Goal: Find specific page/section

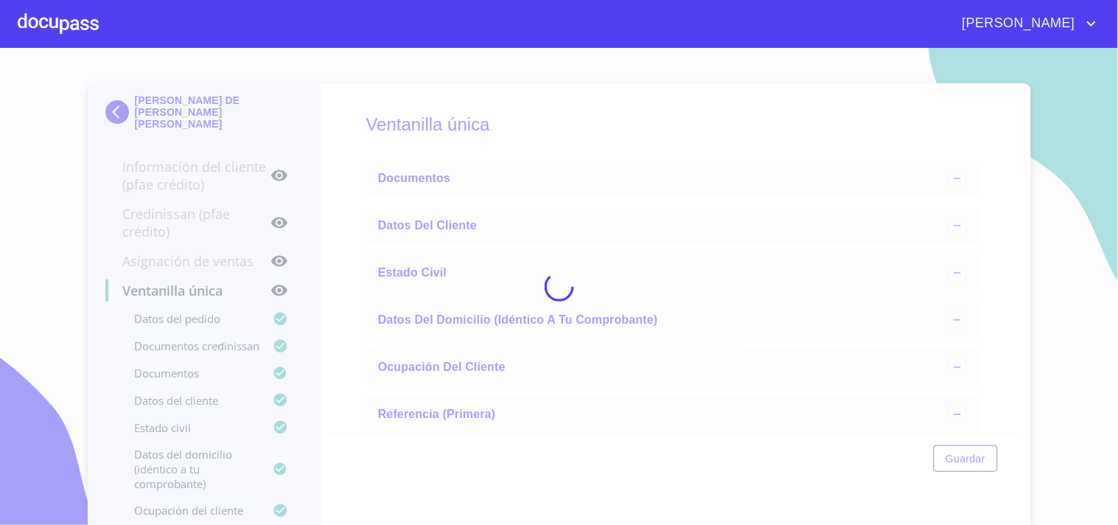
click at [86, 28] on div at bounding box center [58, 23] width 81 height 47
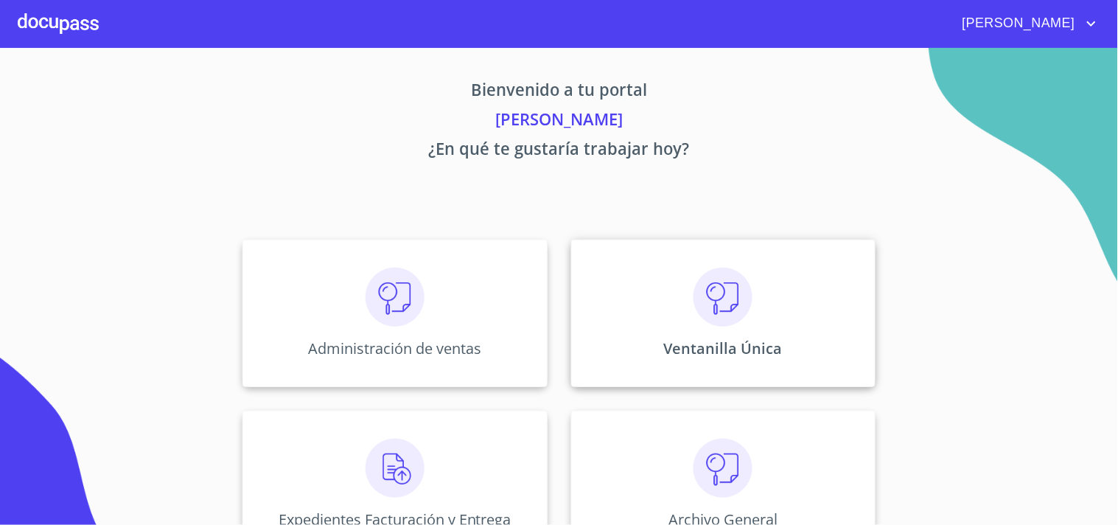
click at [706, 307] on img at bounding box center [723, 297] width 59 height 59
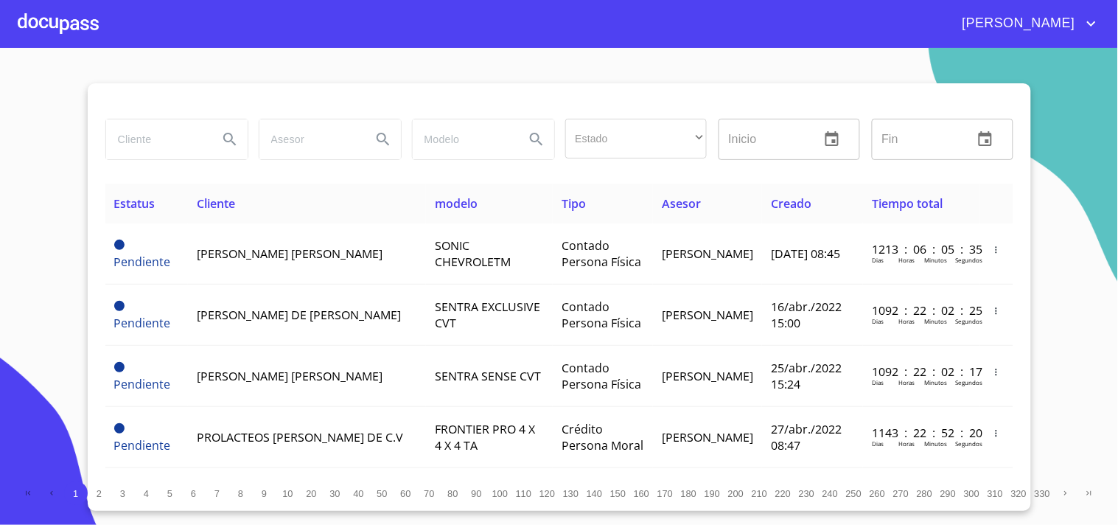
click at [139, 124] on input "search" at bounding box center [156, 139] width 100 height 40
type input "c"
type input "[PERSON_NAME]"
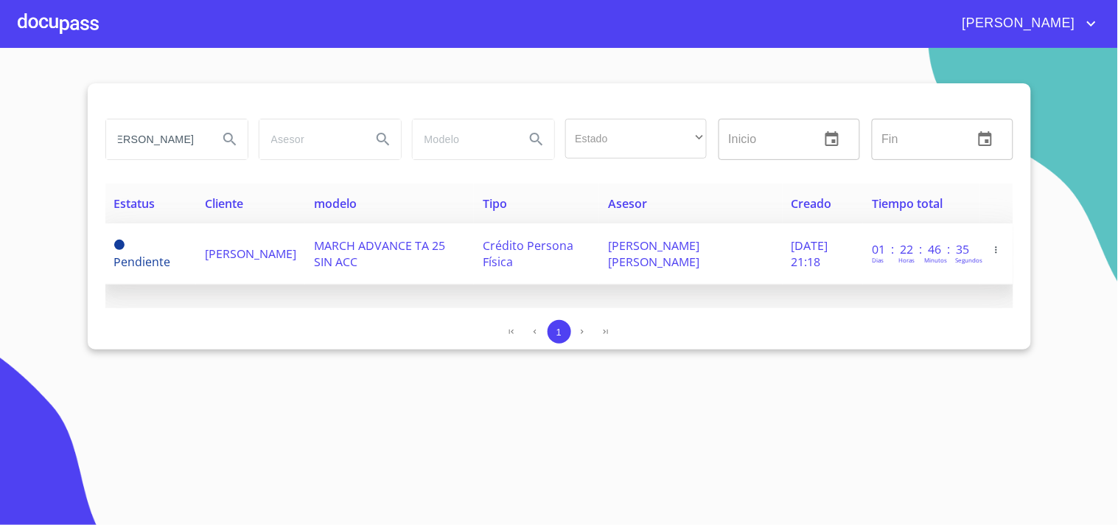
scroll to position [0, 0]
click at [217, 251] on span "[PERSON_NAME]" at bounding box center [250, 253] width 91 height 16
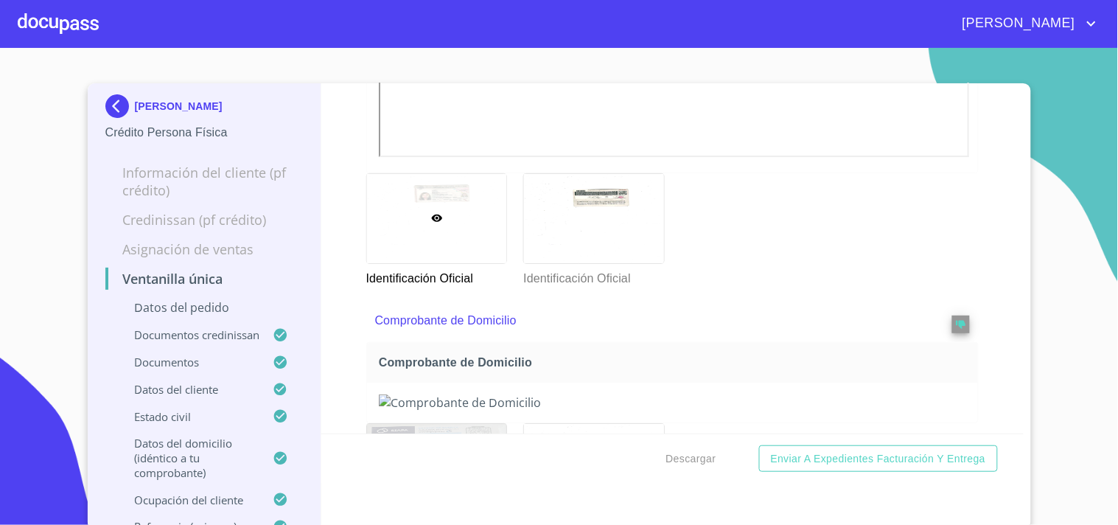
scroll to position [1228, 0]
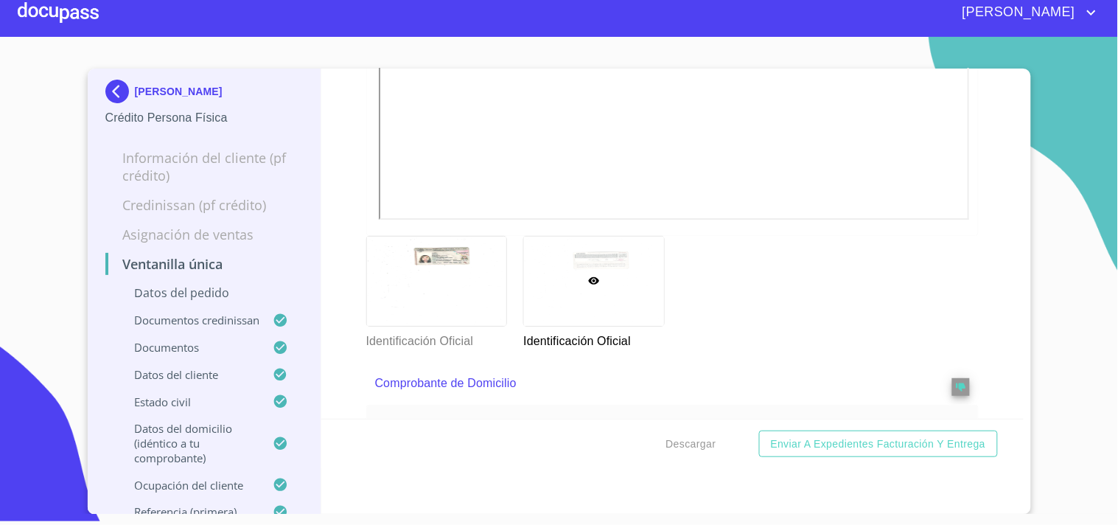
scroll to position [1161, 0]
